Goal: Find specific page/section: Find specific page/section

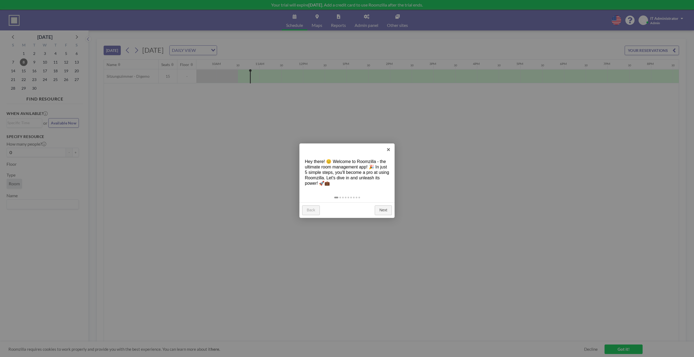
scroll to position [0, 435]
click at [381, 211] on link "Next" at bounding box center [383, 211] width 17 height 10
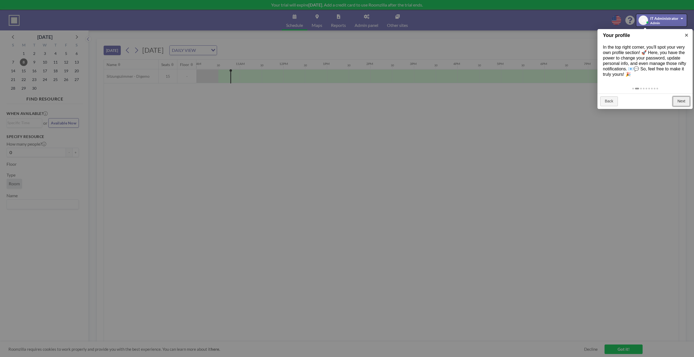
click at [680, 99] on link "Next" at bounding box center [681, 102] width 17 height 10
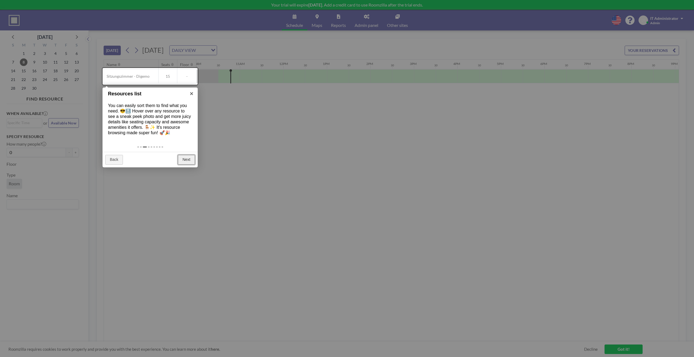
click at [189, 161] on link "Next" at bounding box center [186, 160] width 17 height 10
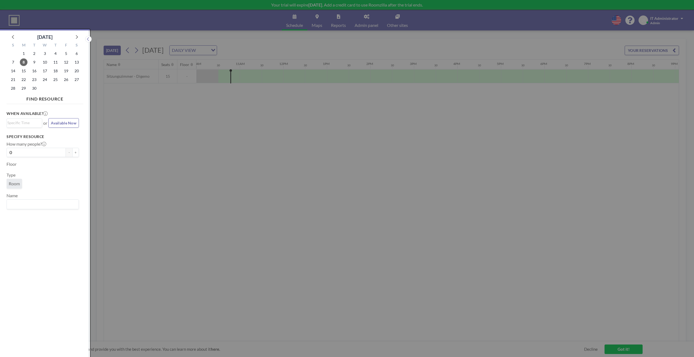
scroll to position [1, 0]
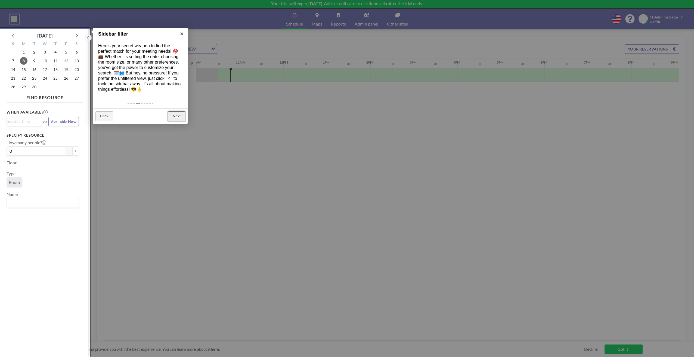
click at [182, 114] on link "Next" at bounding box center [176, 117] width 17 height 10
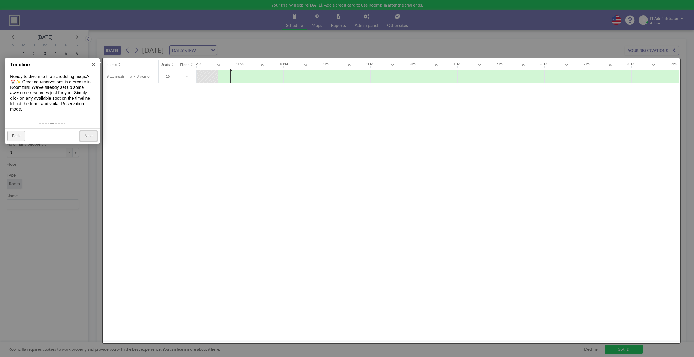
click at [84, 135] on link "Next" at bounding box center [88, 136] width 17 height 10
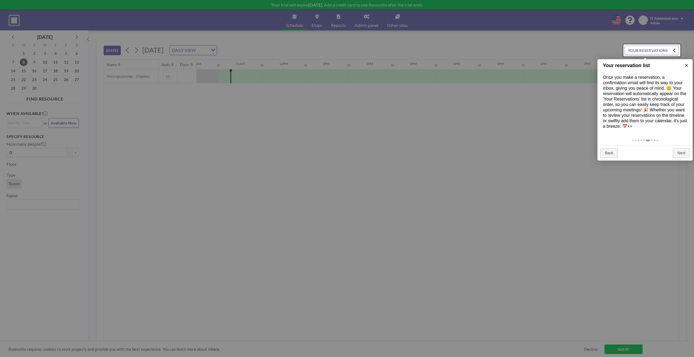
click at [684, 159] on div "Back Next" at bounding box center [645, 154] width 95 height 16
click at [681, 156] on link "Next" at bounding box center [681, 154] width 17 height 10
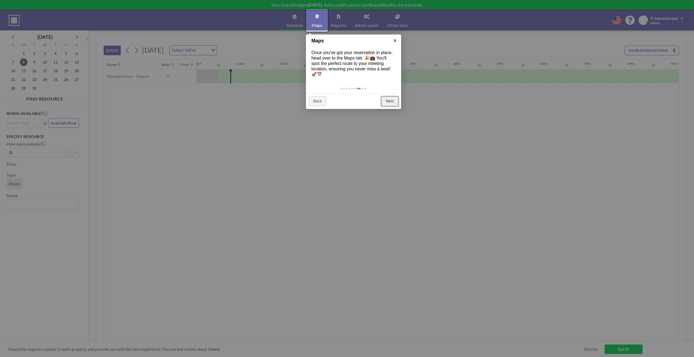
click at [393, 98] on link "Next" at bounding box center [389, 102] width 17 height 10
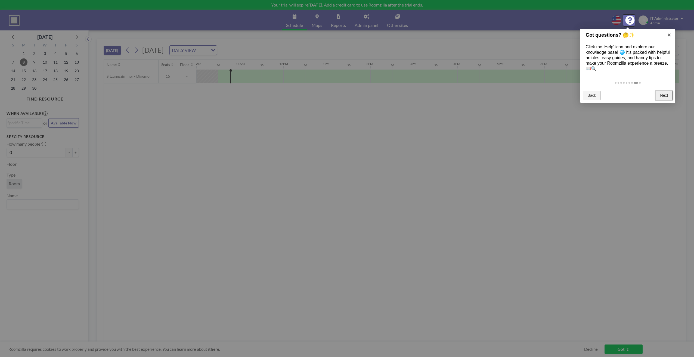
click at [656, 92] on link "Next" at bounding box center [664, 96] width 17 height 10
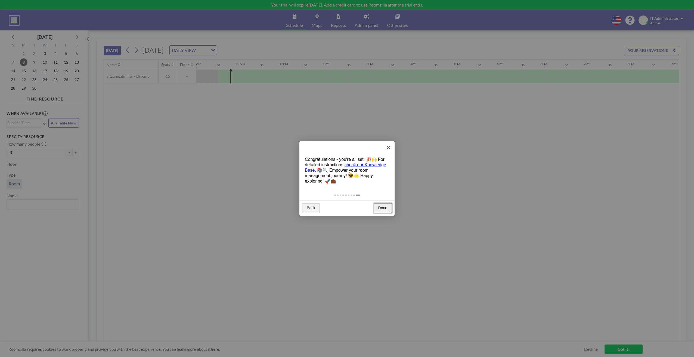
click at [384, 208] on link "Done" at bounding box center [383, 208] width 18 height 10
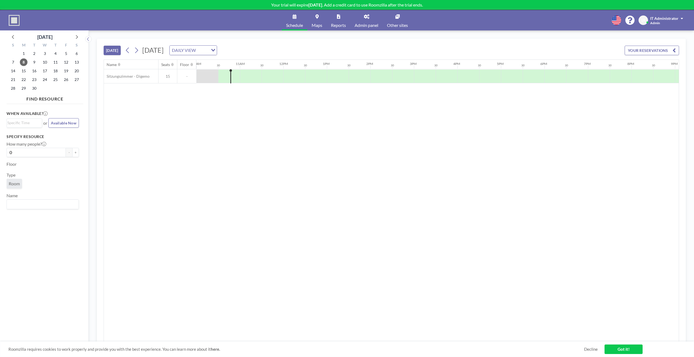
click at [342, 198] on div "Name Seats Floor 12AM 30 1AM 30 2AM 30 3AM 30 4AM 30 5AM 30 6AM 30 7AM 30 8AM 3…" at bounding box center [391, 201] width 575 height 282
click at [361, 53] on div "TODAY Monday, September 8, 2025 DAILY VIEW Loading... YOUR RESERVATIONS" at bounding box center [392, 49] width 576 height 21
click at [222, 124] on div "Name Seats Floor 12AM 30 1AM 30 2AM 30 3AM 30 4AM 30 5AM 30 6AM 30 7AM 30 8AM 3…" at bounding box center [391, 201] width 575 height 282
click at [257, 146] on div "Name Seats Floor 12AM 30 1AM 30 2AM 30 3AM 30 4AM 30 5AM 30 6AM 30 7AM 30 8AM 3…" at bounding box center [391, 201] width 575 height 282
click at [612, 351] on link "Got it!" at bounding box center [624, 350] width 38 height 10
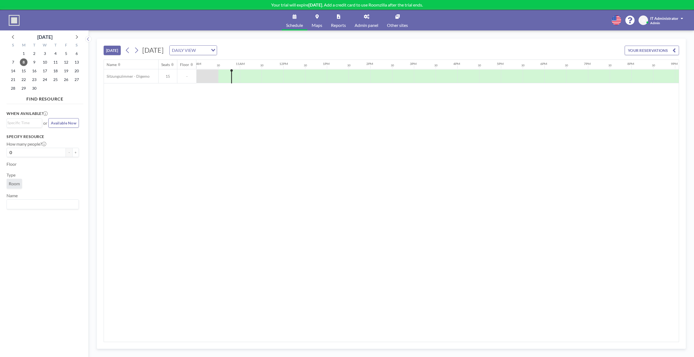
click at [669, 18] on span "IT Administrator" at bounding box center [664, 18] width 28 height 5
drag, startPoint x: 530, startPoint y: 168, endPoint x: 404, endPoint y: 125, distance: 133.3
click at [529, 169] on div "Name Seats Floor 12AM 30 1AM 30 2AM 30 3AM 30 4AM 30 5AM 30 6AM 30 7AM 30 8AM 3…" at bounding box center [391, 201] width 575 height 282
click at [143, 153] on div "Name Seats Floor 12AM 30 1AM 30 2AM 30 3AM 30 4AM 30 5AM 30 6AM 30 7AM 30 8AM 3…" at bounding box center [391, 201] width 575 height 282
click at [181, 108] on div "Name Seats Floor 12AM 30 1AM 30 2AM 30 3AM 30 4AM 30 5AM 30 6AM 30 7AM 30 8AM 3…" at bounding box center [391, 201] width 575 height 282
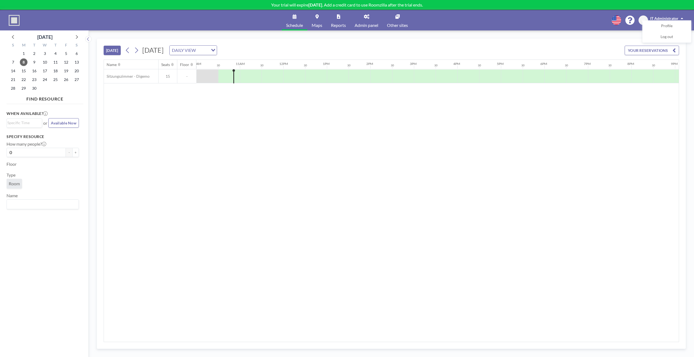
click at [217, 159] on div "Name Seats Floor 12AM 30 1AM 30 2AM 30 3AM 30 4AM 30 5AM 30 6AM 30 7AM 30 8AM 3…" at bounding box center [391, 201] width 575 height 282
click at [527, 122] on div "Name Seats Floor 12AM 30 1AM 30 2AM 30 3AM 30 4AM 30 5AM 30 6AM 30 7AM 30 8AM 3…" at bounding box center [391, 201] width 575 height 282
click at [487, 19] on div "Schedule Maps Reports Admin panel Other sites English Polski 日本語 Española IA IT…" at bounding box center [347, 20] width 694 height 20
click at [661, 14] on div "Schedule Maps Reports Admin panel Other sites English Polski 日本語 Española IA IT…" at bounding box center [347, 20] width 694 height 20
click at [659, 17] on span "IT Administrator" at bounding box center [664, 18] width 28 height 5
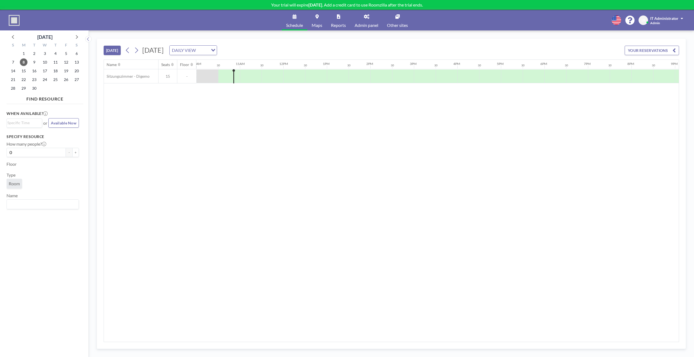
click at [659, 17] on span "IT Administrator" at bounding box center [664, 18] width 28 height 5
click at [578, 17] on div "Schedule Maps Reports Admin panel Other sites English Polski 日本語 Española IA IT…" at bounding box center [347, 20] width 694 height 20
click at [467, 223] on div "Name Seats Floor 12AM 30 1AM 30 2AM 30 3AM 30 4AM 30 5AM 30 6AM 30 7AM 30 8AM 3…" at bounding box center [391, 201] width 575 height 282
click at [367, 21] on link "Admin panel" at bounding box center [366, 20] width 32 height 20
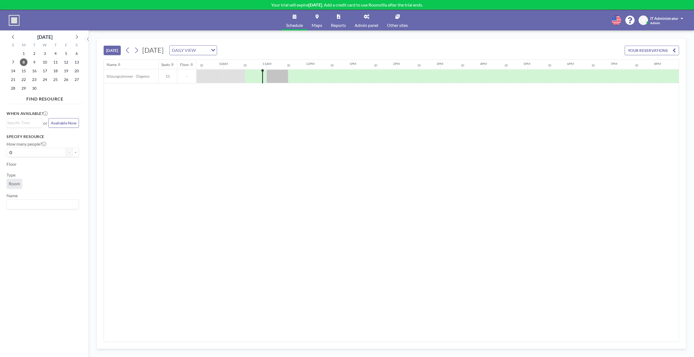
scroll to position [0, 435]
click at [246, 177] on div "Name Seats Floor 12AM 30 1AM 30 2AM 30 3AM 30 4AM 30 5AM 30 6AM 30 7AM 30 8AM 3…" at bounding box center [391, 201] width 575 height 282
click at [672, 16] on div "Schedule Maps Reports Admin panel Other sites English Polski 日本語 Española IA IT…" at bounding box center [347, 20] width 694 height 20
click at [672, 17] on span "IT Administrator" at bounding box center [664, 18] width 28 height 5
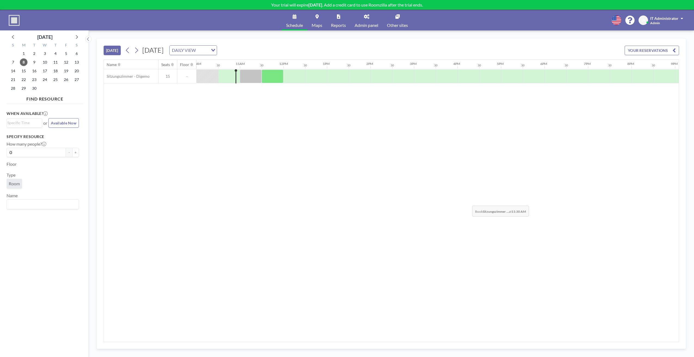
drag, startPoint x: 468, startPoint y: 202, endPoint x: 254, endPoint y: 133, distance: 224.4
click at [464, 205] on div "Name Seats Floor 12AM 30 1AM 30 2AM 30 3AM 30 4AM 30 5AM 30 6AM 30 7AM 30 8AM 3…" at bounding box center [391, 201] width 575 height 282
click at [363, 24] on span "Admin panel" at bounding box center [367, 25] width 24 height 4
